Goal: Check status: Check status

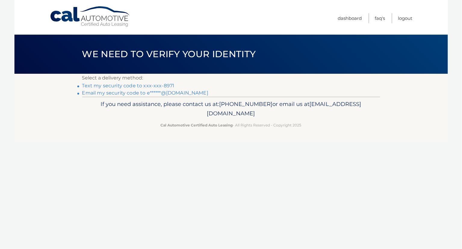
click at [135, 83] on link "Text my security code to xxx-xxx-8971" at bounding box center [128, 86] width 92 height 6
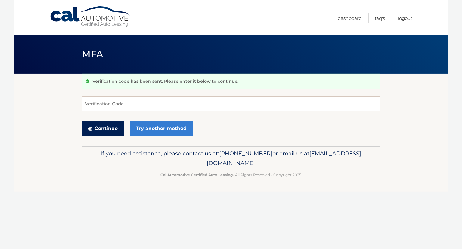
click at [106, 132] on button "Continue" at bounding box center [103, 128] width 42 height 15
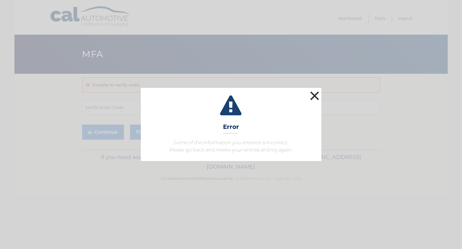
click at [312, 96] on button "×" at bounding box center [315, 96] width 12 height 12
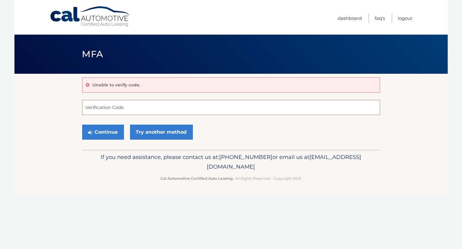
click at [91, 110] on input "Verification Code" at bounding box center [231, 107] width 298 height 15
type input "121463"
click at [111, 130] on button "Continue" at bounding box center [103, 132] width 42 height 15
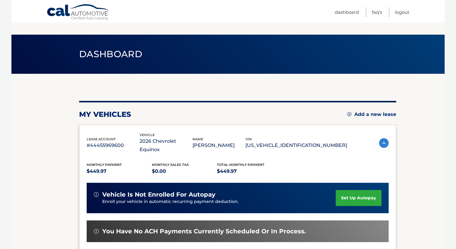
scroll to position [114, 0]
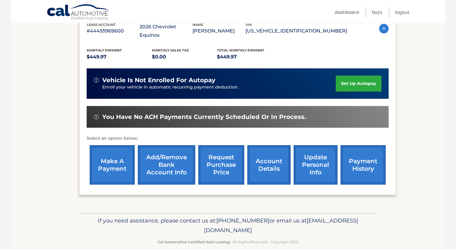
click at [358, 154] on link "payment history" at bounding box center [363, 164] width 45 height 39
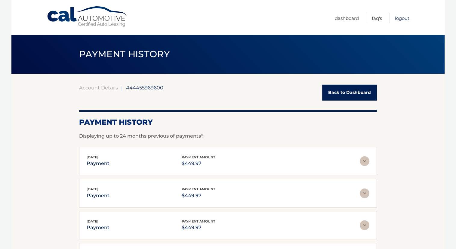
click at [406, 15] on link "Logout" at bounding box center [402, 18] width 14 height 10
